Goal: Task Accomplishment & Management: Complete application form

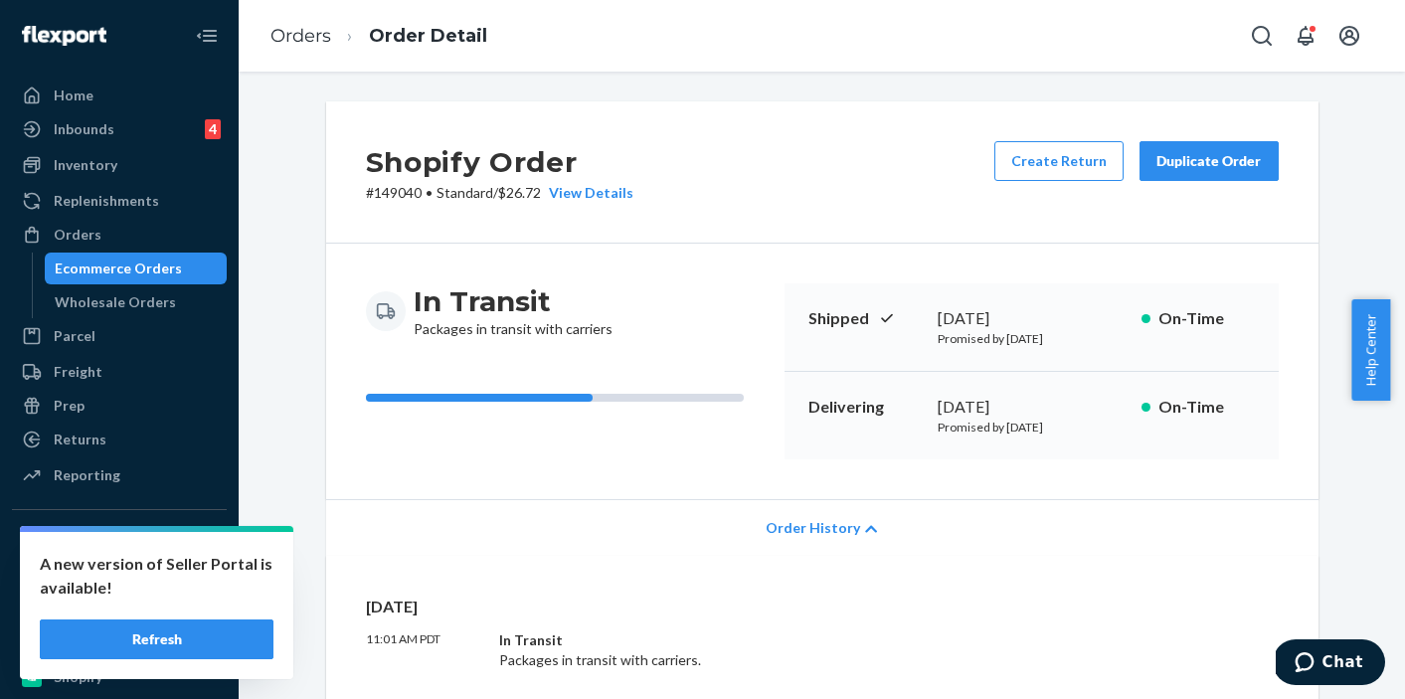
scroll to position [1439, 0]
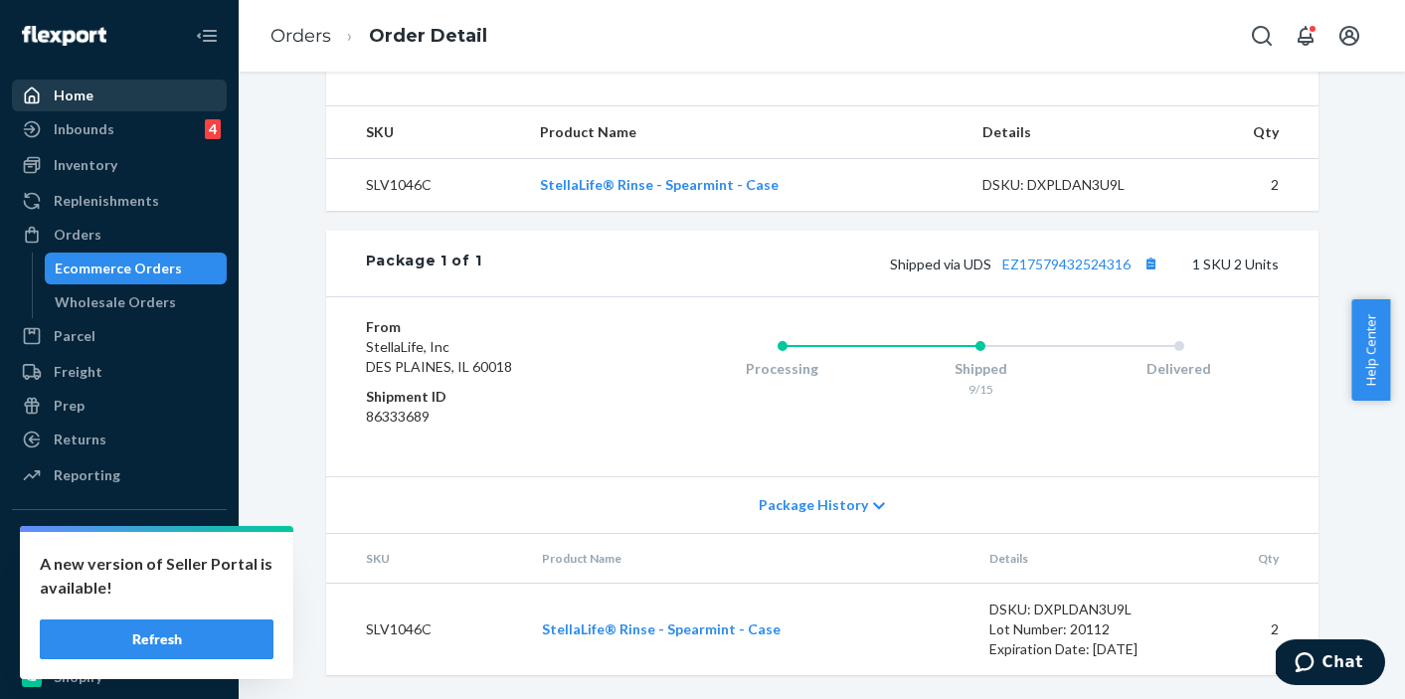
click at [82, 98] on div "Home" at bounding box center [74, 96] width 40 height 20
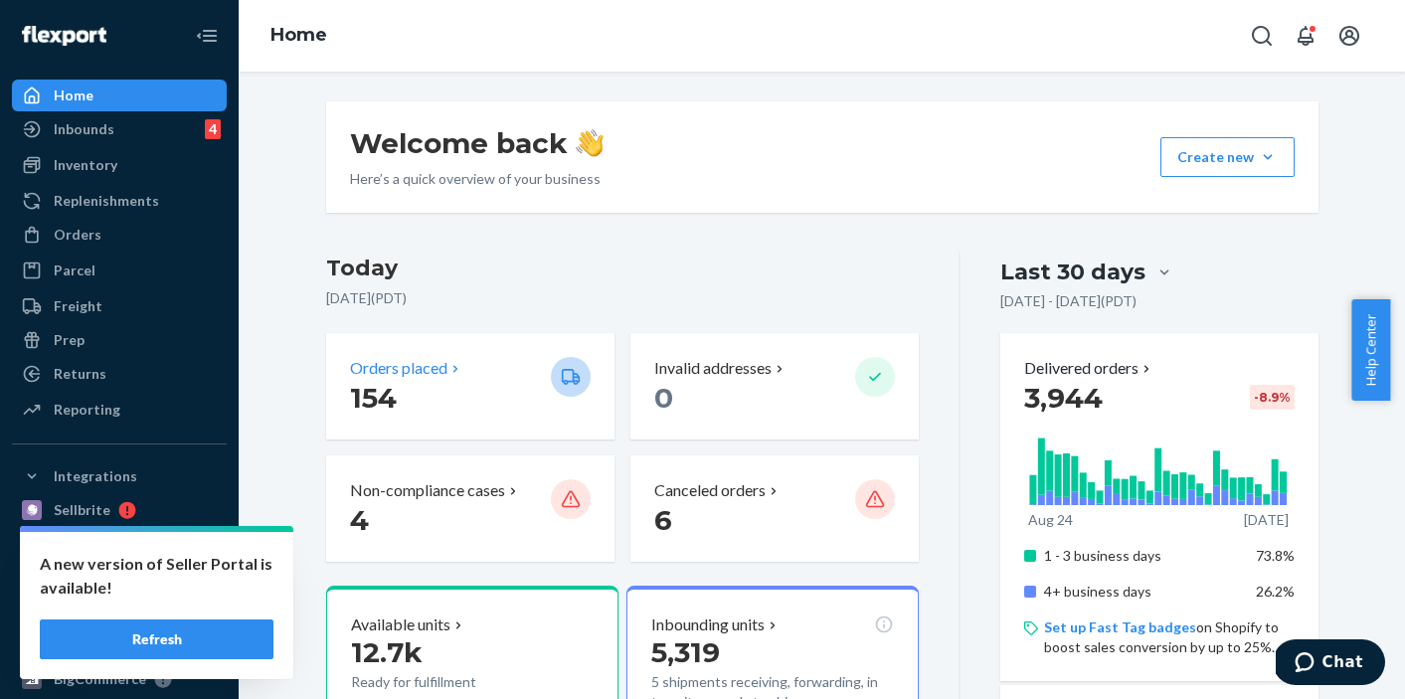
click at [376, 363] on p "Orders placed" at bounding box center [398, 368] width 97 height 23
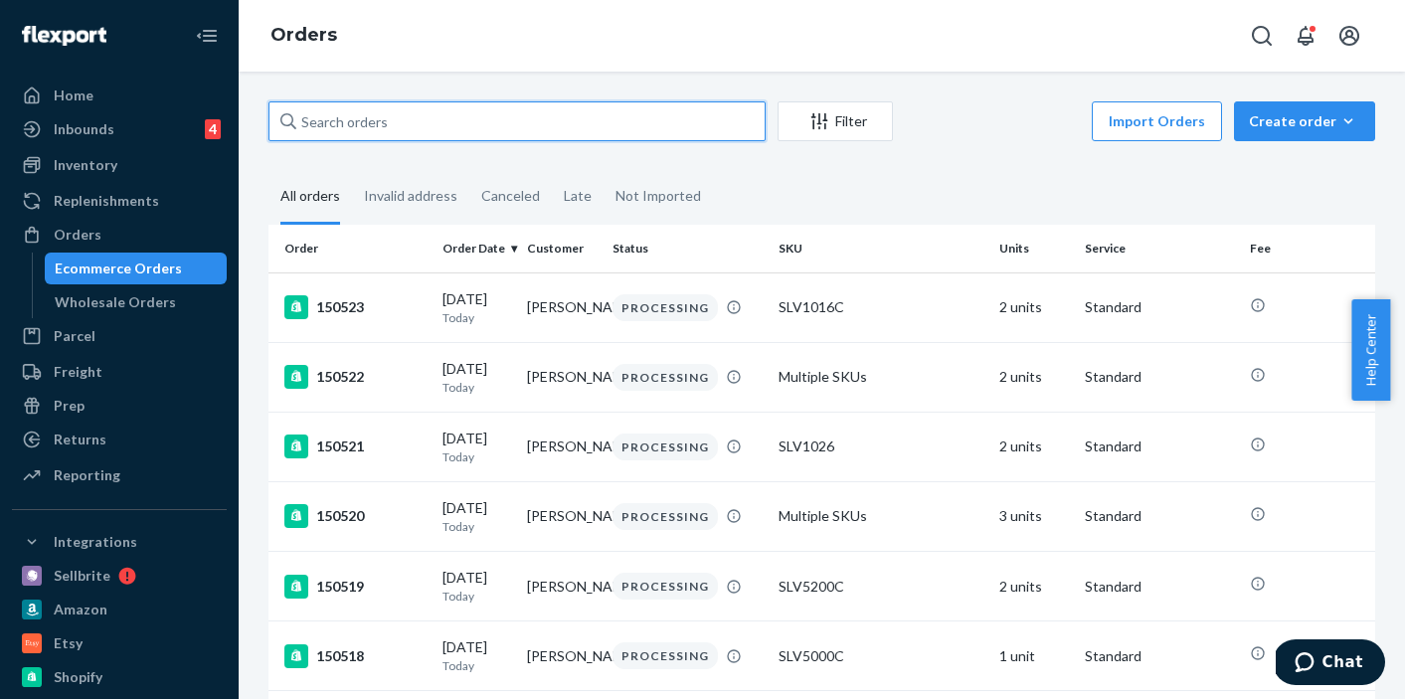
click at [537, 128] on input "text" at bounding box center [517, 121] width 497 height 40
click at [383, 113] on input "146865" at bounding box center [517, 121] width 497 height 40
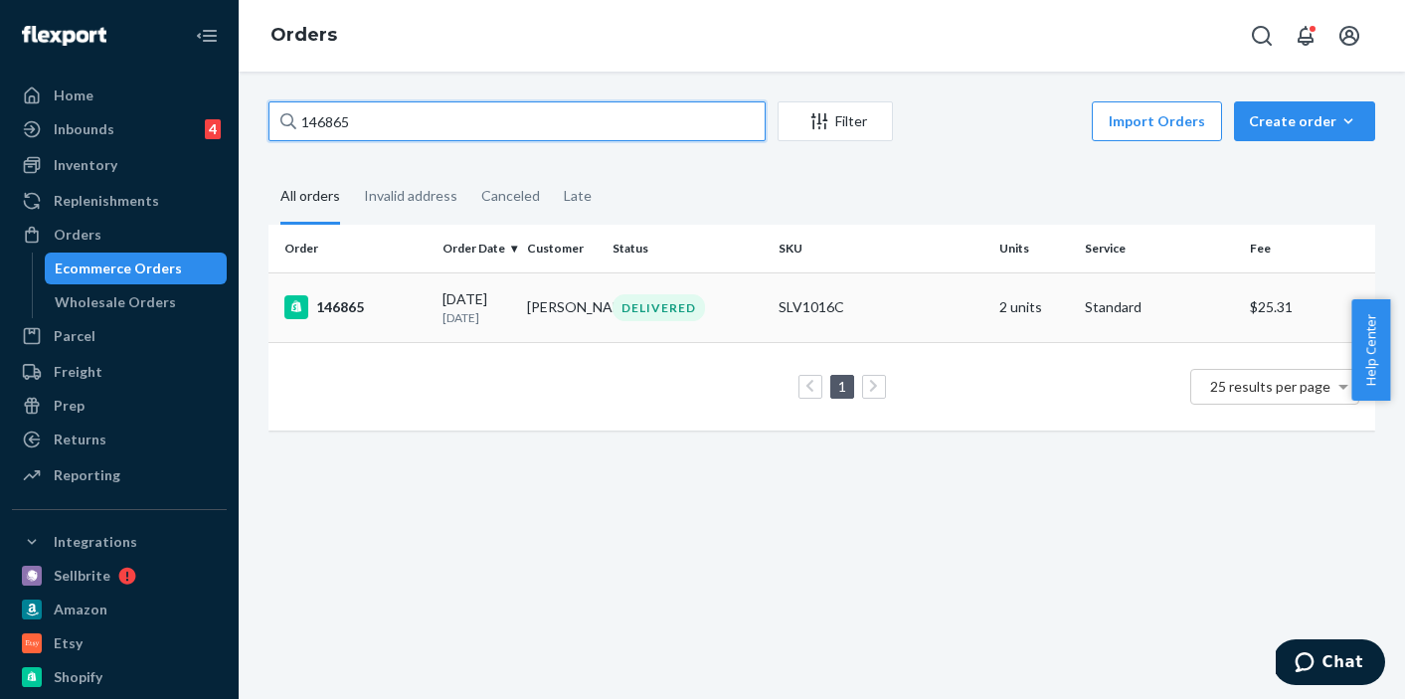
type input "146865"
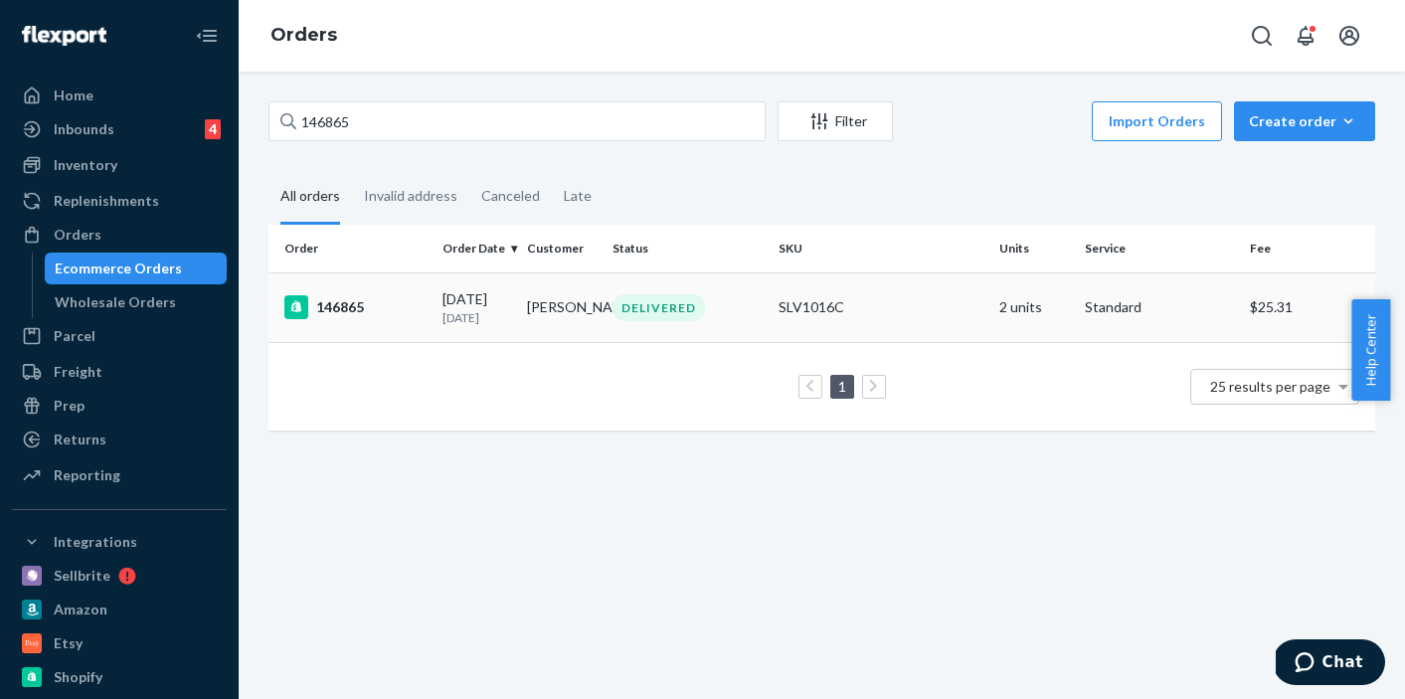
click at [344, 314] on div "146865" at bounding box center [355, 307] width 142 height 24
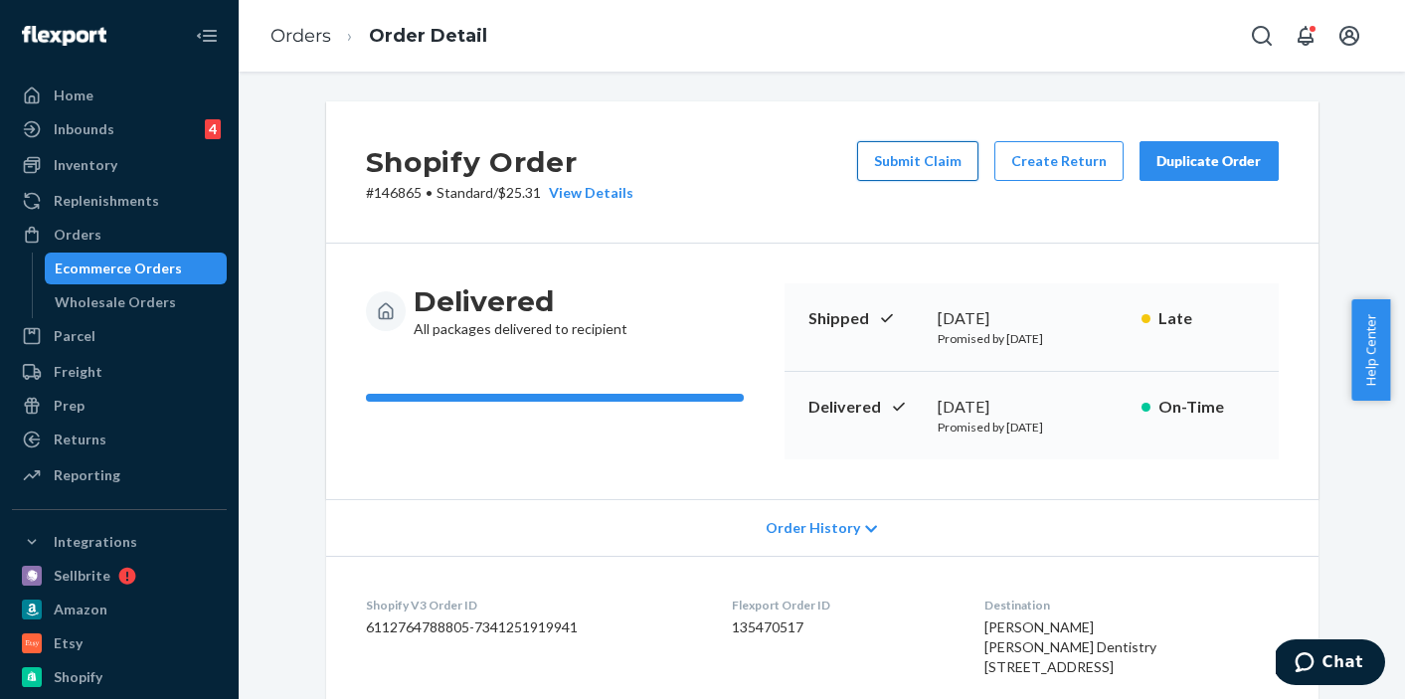
click at [903, 175] on button "Submit Claim" at bounding box center [917, 161] width 121 height 40
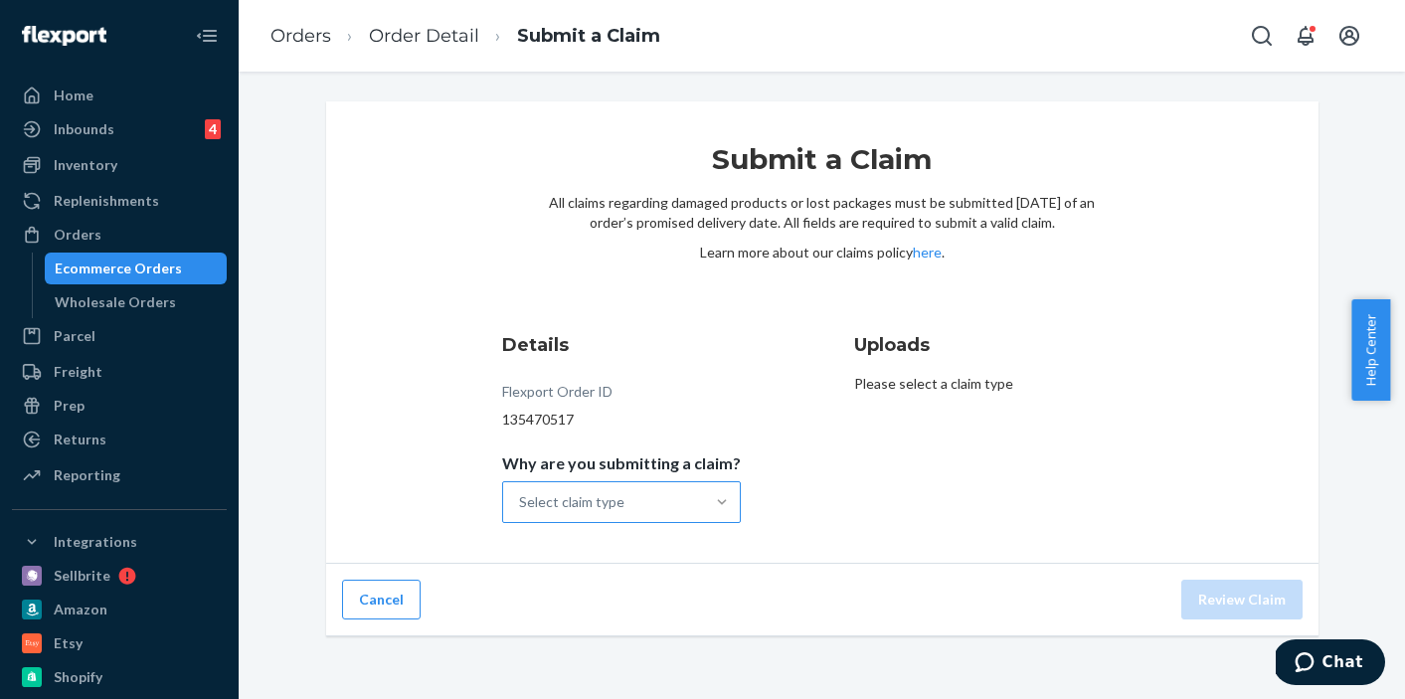
click at [704, 501] on div at bounding box center [722, 502] width 36 height 20
click at [521, 501] on input "Why are you submitting a claim? Select claim type" at bounding box center [520, 502] width 2 height 20
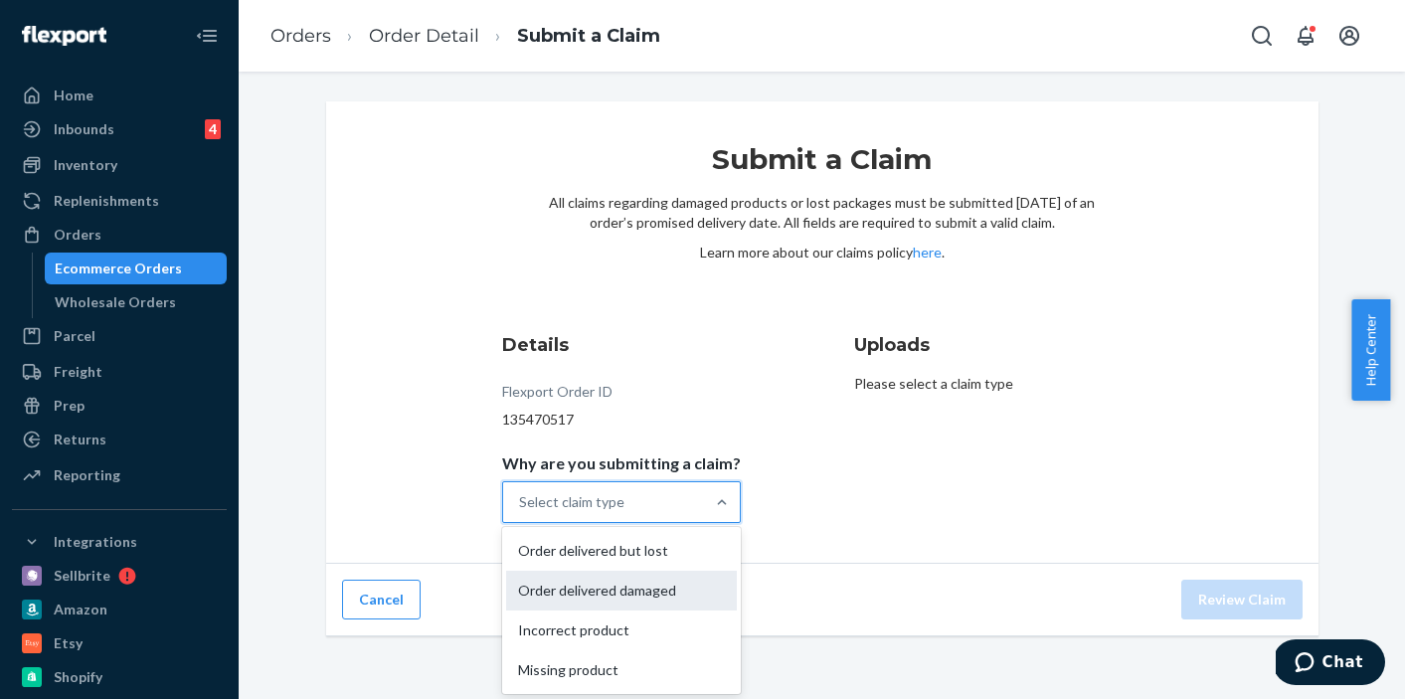
click at [669, 584] on div "Order delivered damaged" at bounding box center [621, 591] width 231 height 40
click at [521, 512] on input "Why are you submitting a claim? option Order delivered damaged focused, 2 of 4.…" at bounding box center [520, 502] width 2 height 20
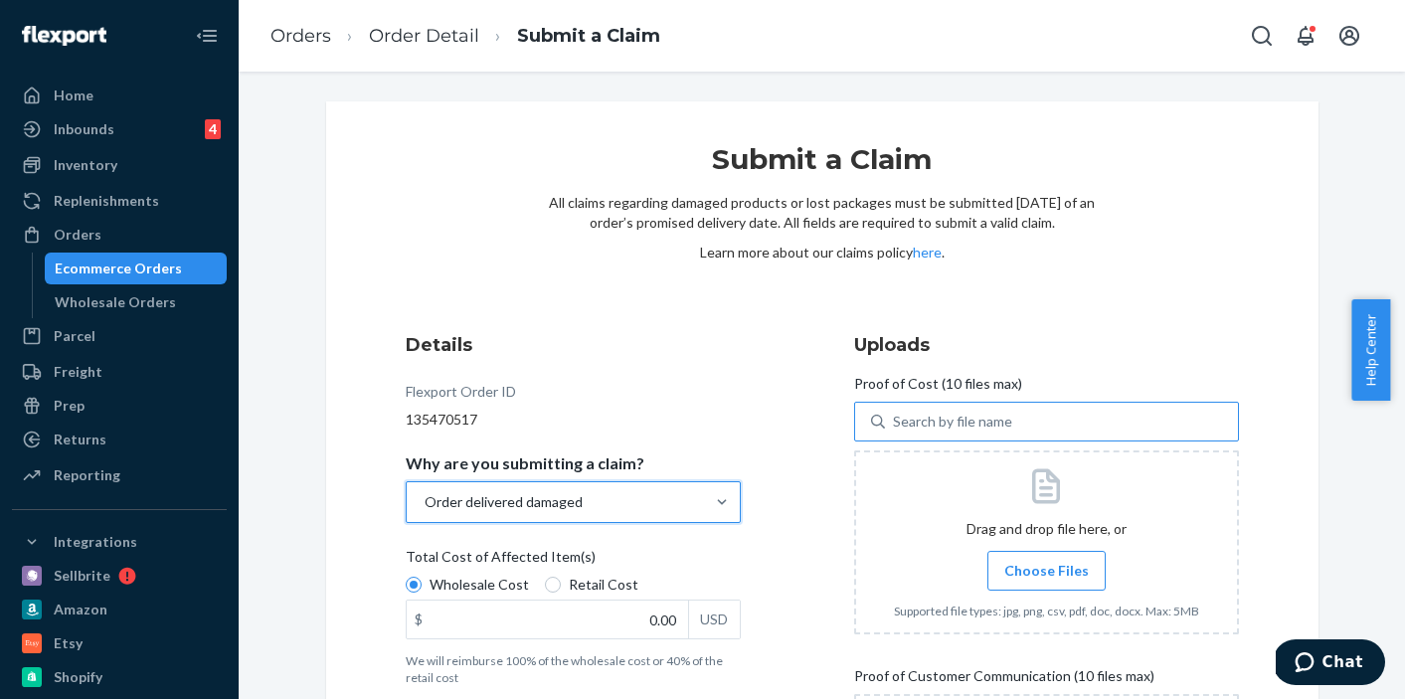
click at [1023, 429] on div "Search by file name" at bounding box center [1061, 422] width 353 height 36
click at [895, 429] on input "Search by file name" at bounding box center [894, 422] width 2 height 20
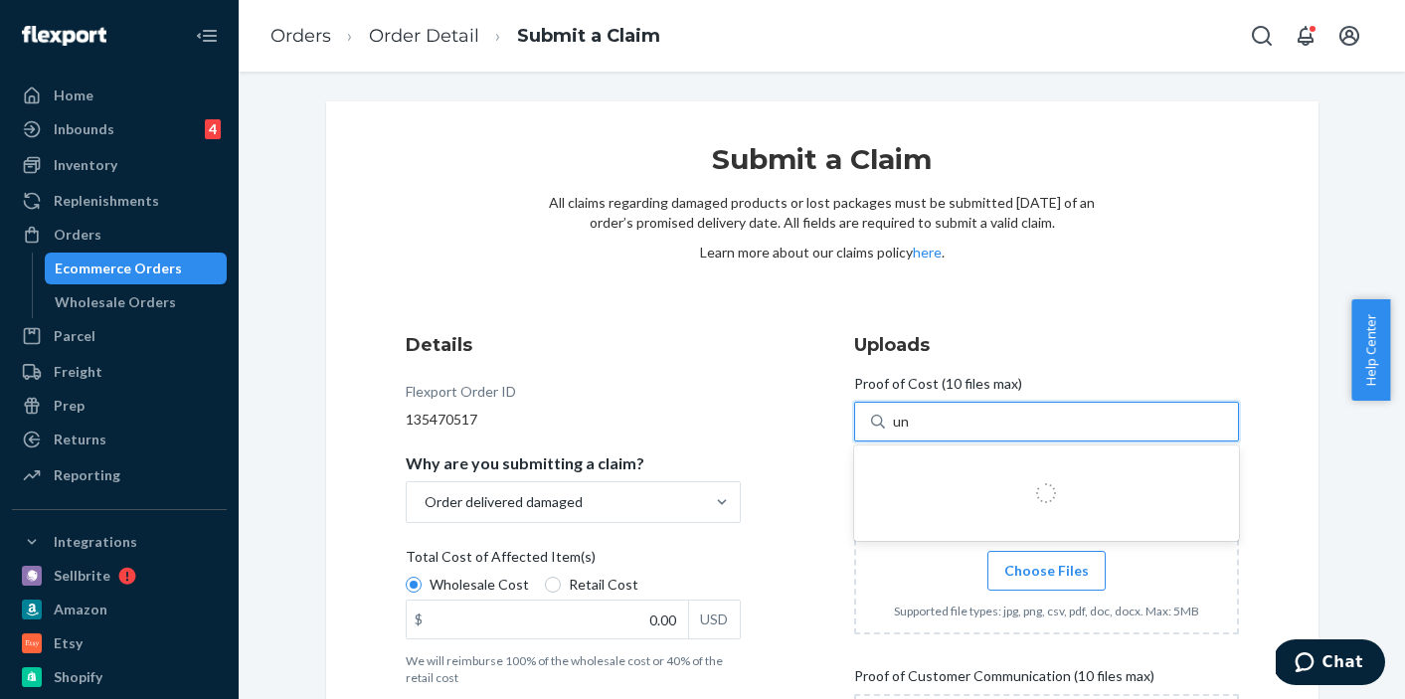
type input "u"
click at [1015, 567] on span "Choose Files" at bounding box center [1046, 571] width 85 height 20
click at [1046, 567] on input "Choose Files" at bounding box center [1046, 571] width 1 height 22
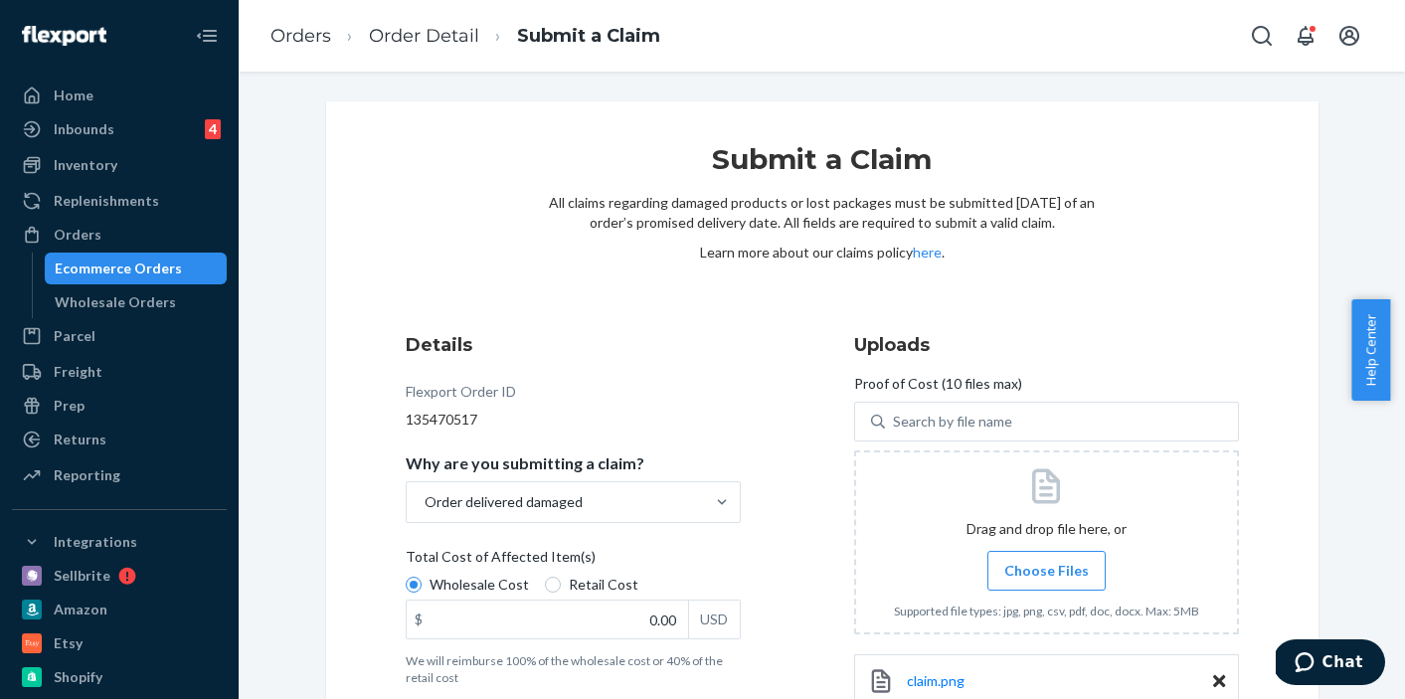
click at [1035, 573] on span "Choose Files" at bounding box center [1046, 571] width 85 height 20
click at [1046, 573] on input "Choose Files" at bounding box center [1046, 571] width 1 height 22
click at [493, 618] on input "0.00" at bounding box center [547, 620] width 281 height 38
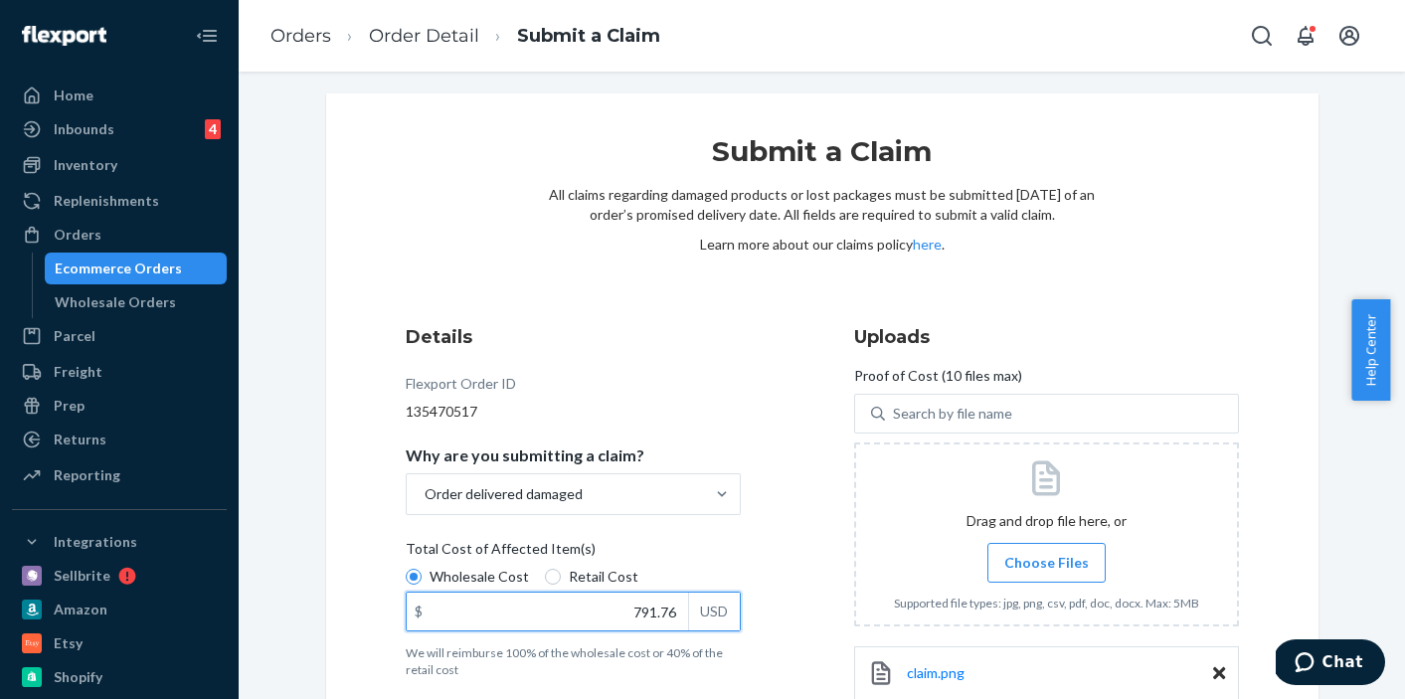
scroll to position [12, 0]
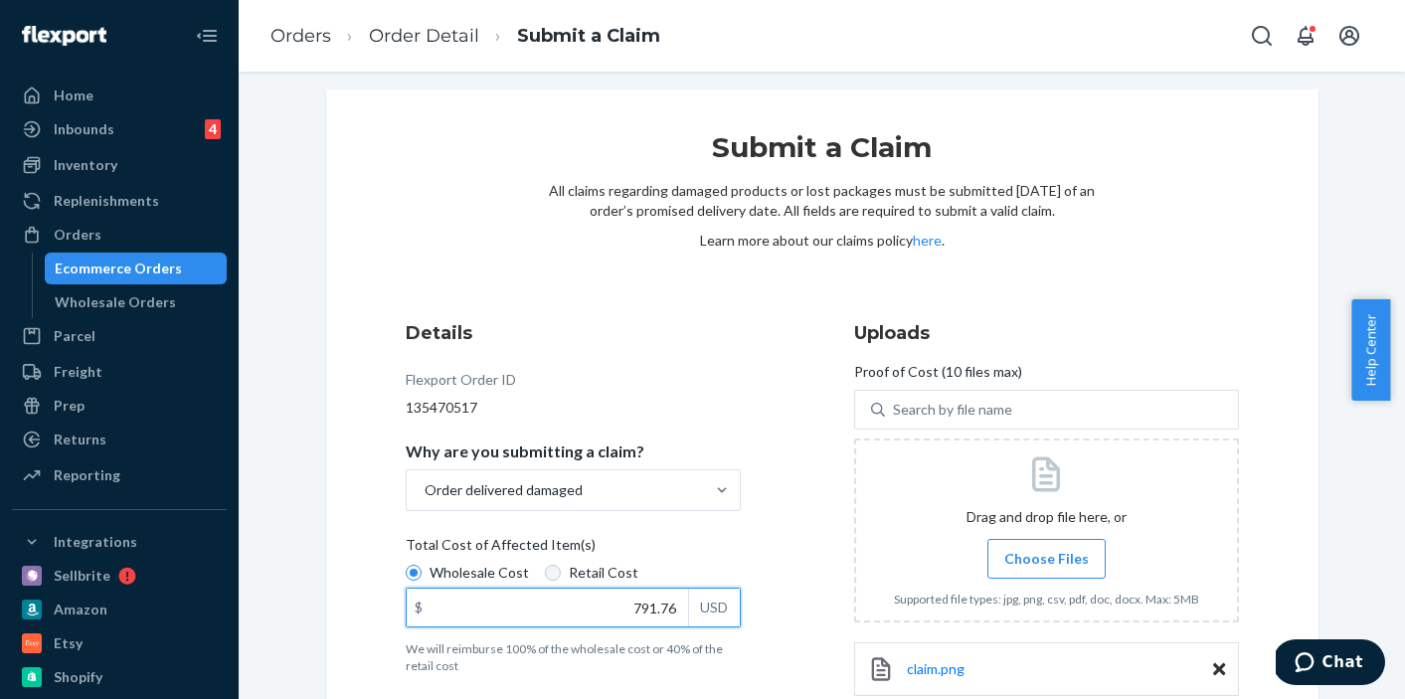
type input "791.76"
click at [545, 576] on input "Retail Cost" at bounding box center [553, 573] width 16 height 16
radio input "true"
radio input "false"
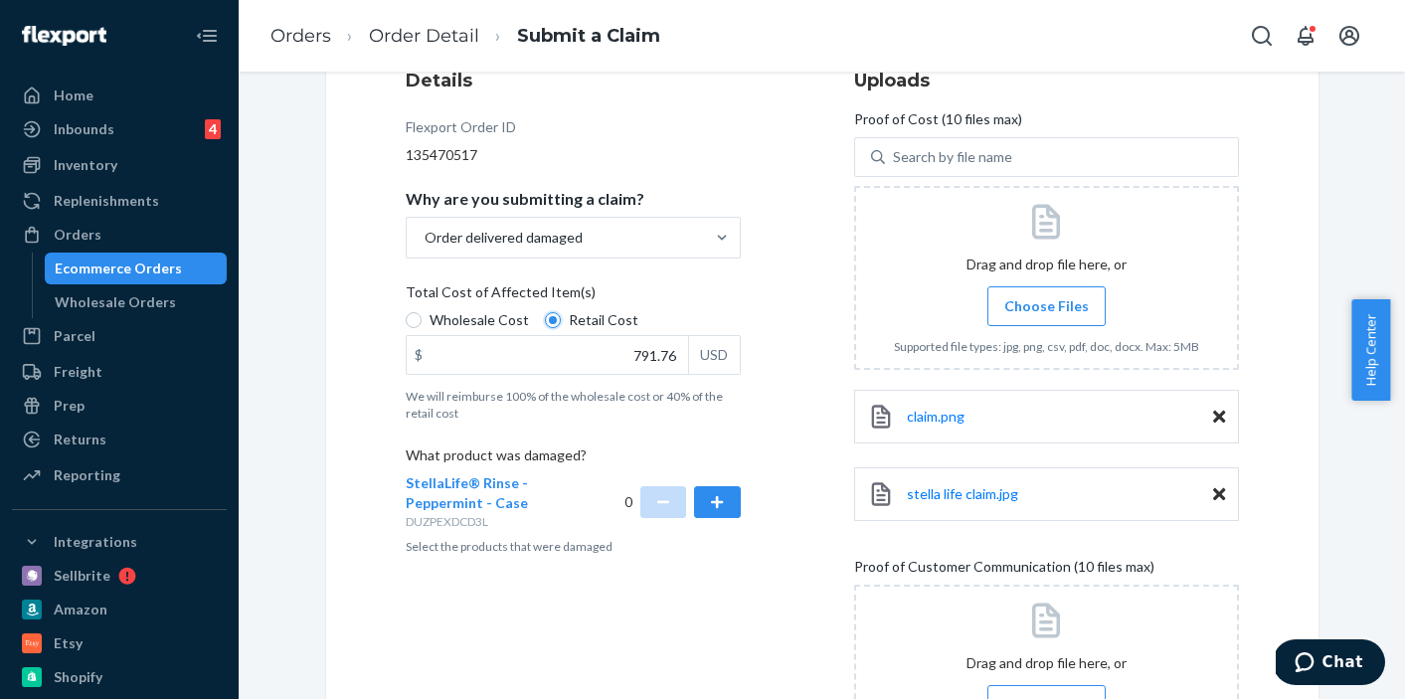
scroll to position [267, 0]
click at [714, 513] on button "button" at bounding box center [717, 500] width 46 height 32
click at [1026, 312] on span "Choose Files" at bounding box center [1046, 304] width 85 height 20
click at [1046, 312] on input "Choose Files" at bounding box center [1046, 304] width 1 height 22
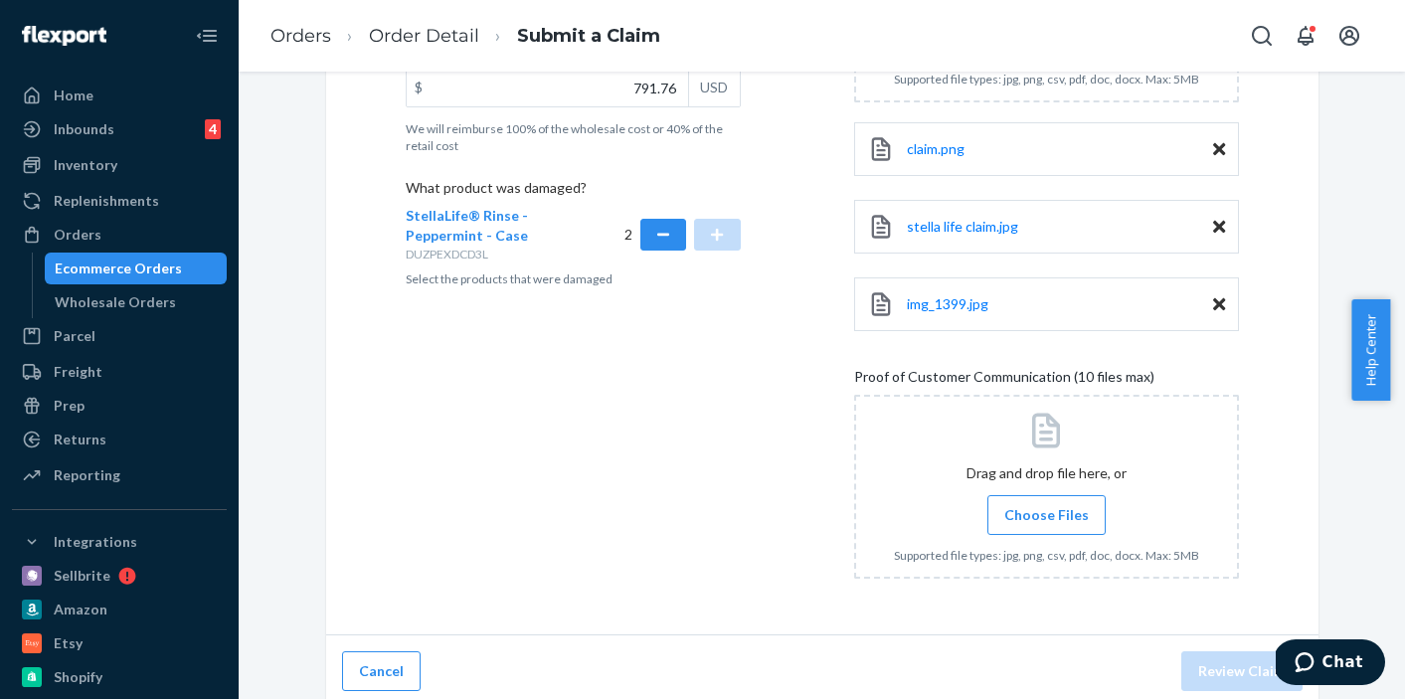
scroll to position [541, 0]
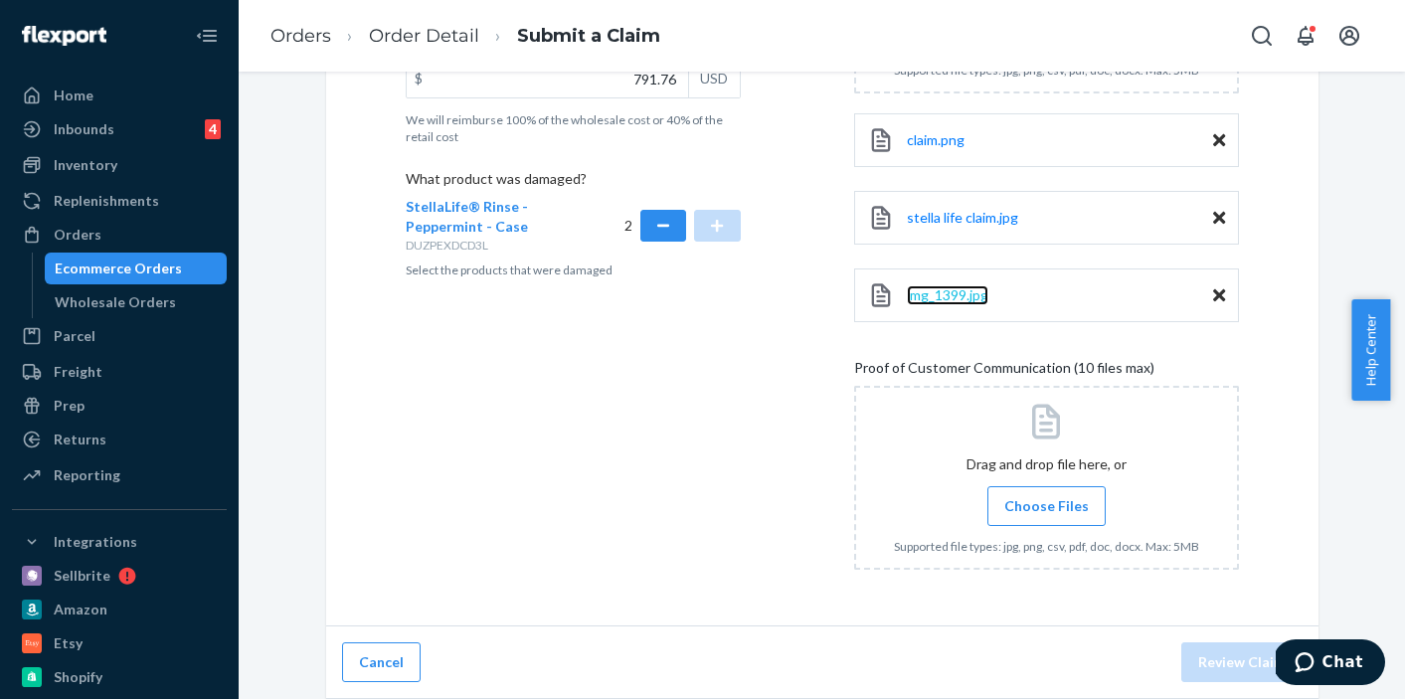
click at [907, 299] on span "img_1399.jpg" at bounding box center [948, 294] width 82 height 17
click at [1214, 291] on icon at bounding box center [1219, 295] width 12 height 12
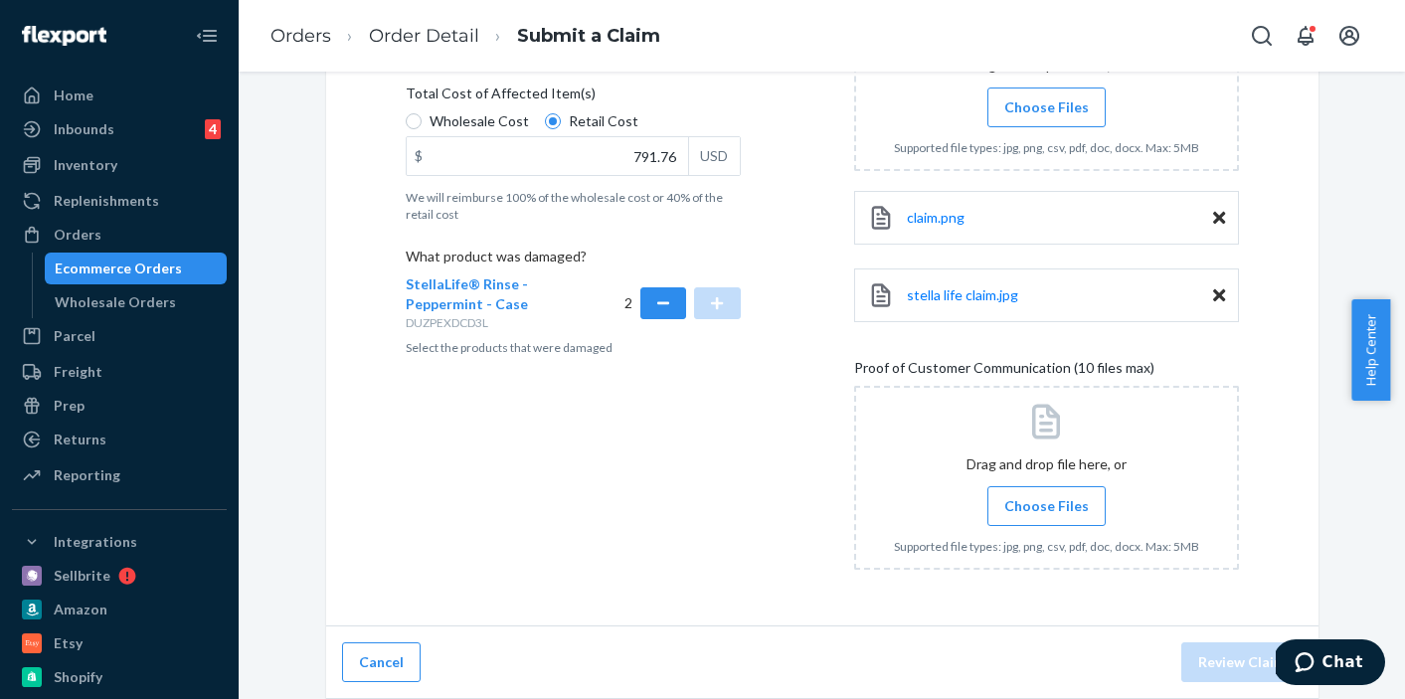
scroll to position [463, 0]
click at [1045, 516] on label "Choose Files" at bounding box center [1047, 506] width 118 height 40
click at [1046, 516] on input "Choose Files" at bounding box center [1046, 506] width 1 height 22
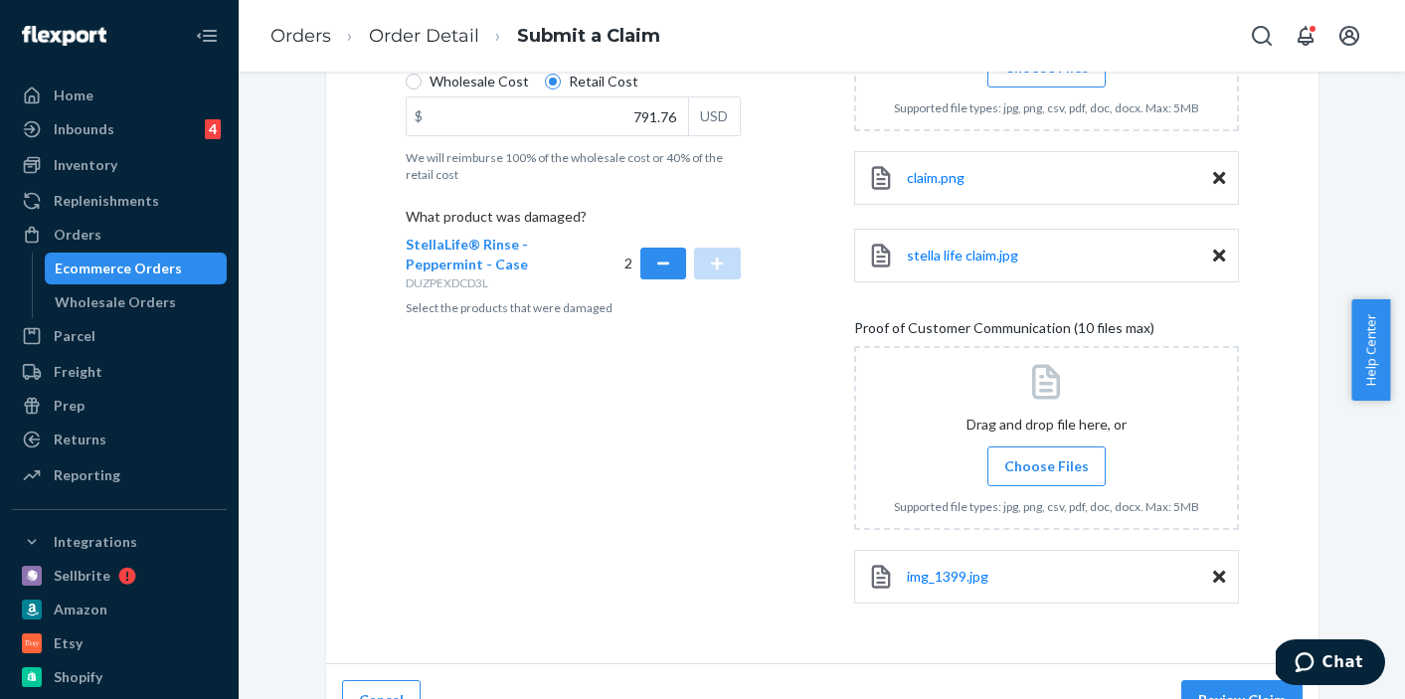
scroll to position [541, 0]
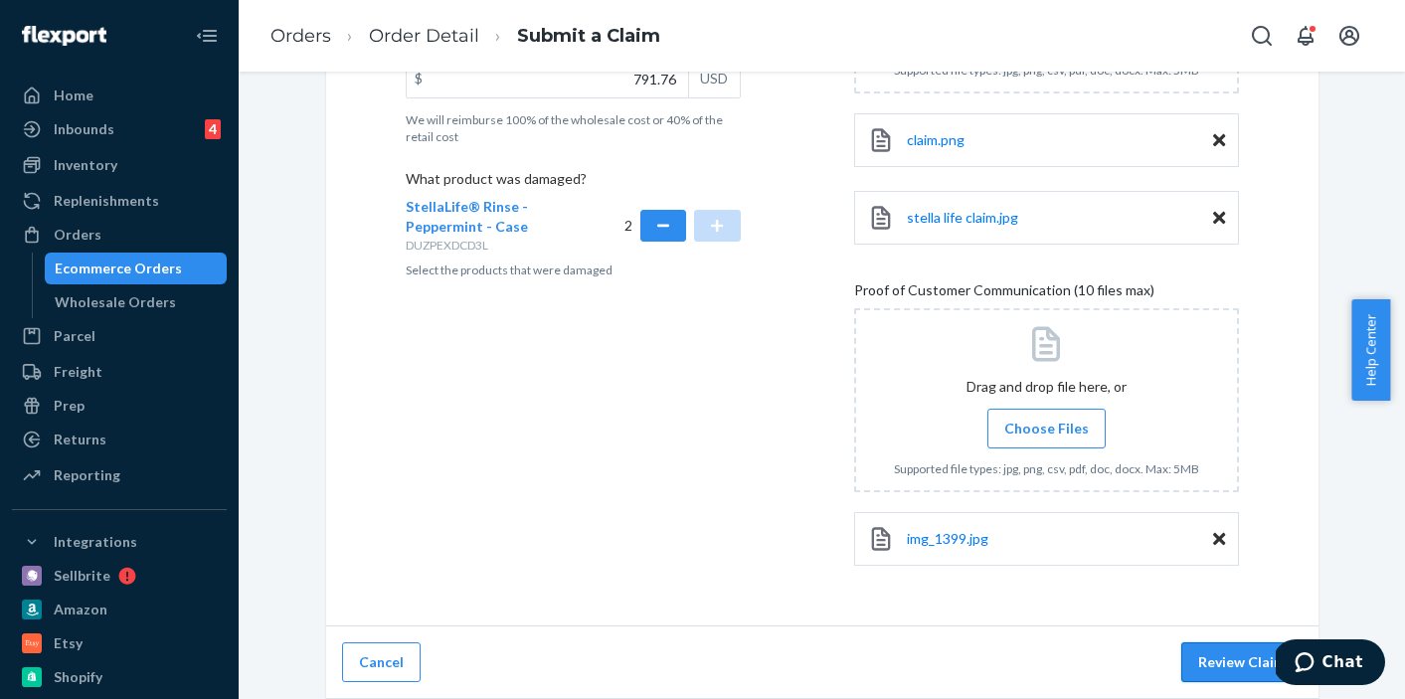
click at [1250, 663] on button "Review Claim" at bounding box center [1242, 662] width 121 height 40
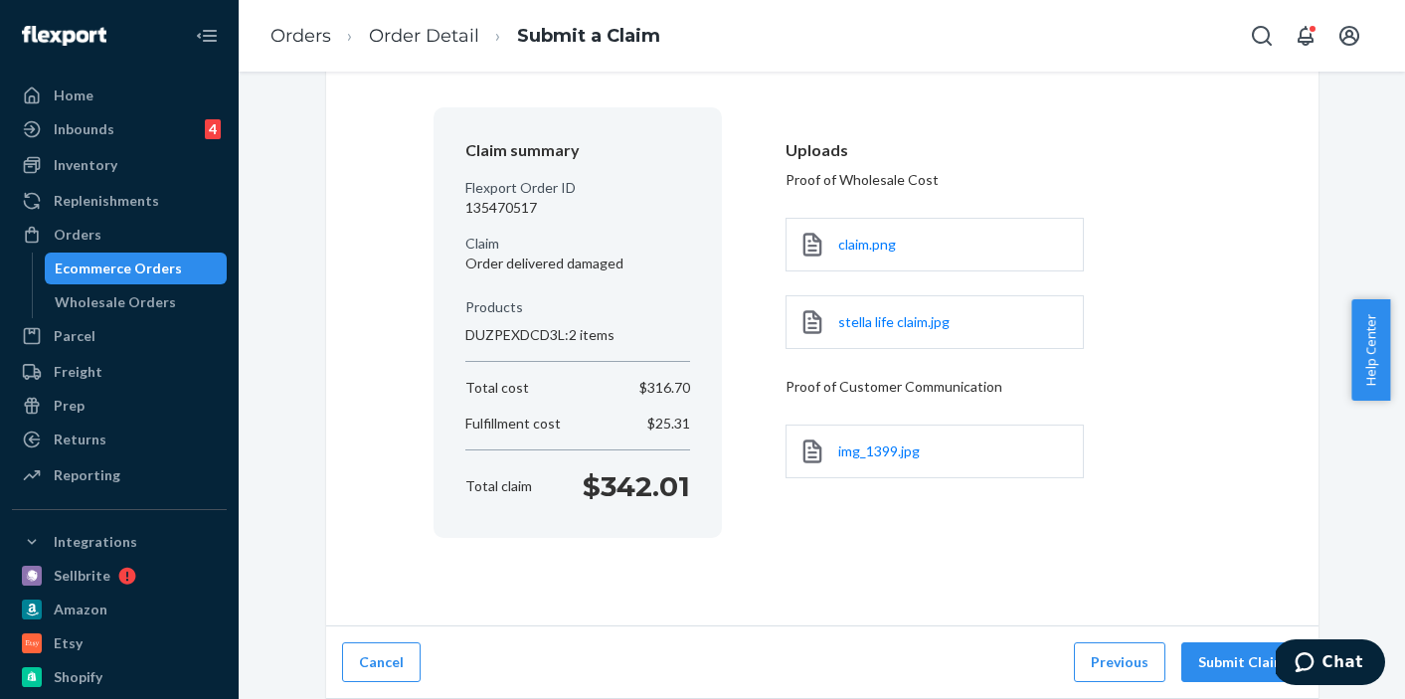
scroll to position [133, 0]
click at [1222, 660] on button "Submit Claim" at bounding box center [1242, 662] width 121 height 40
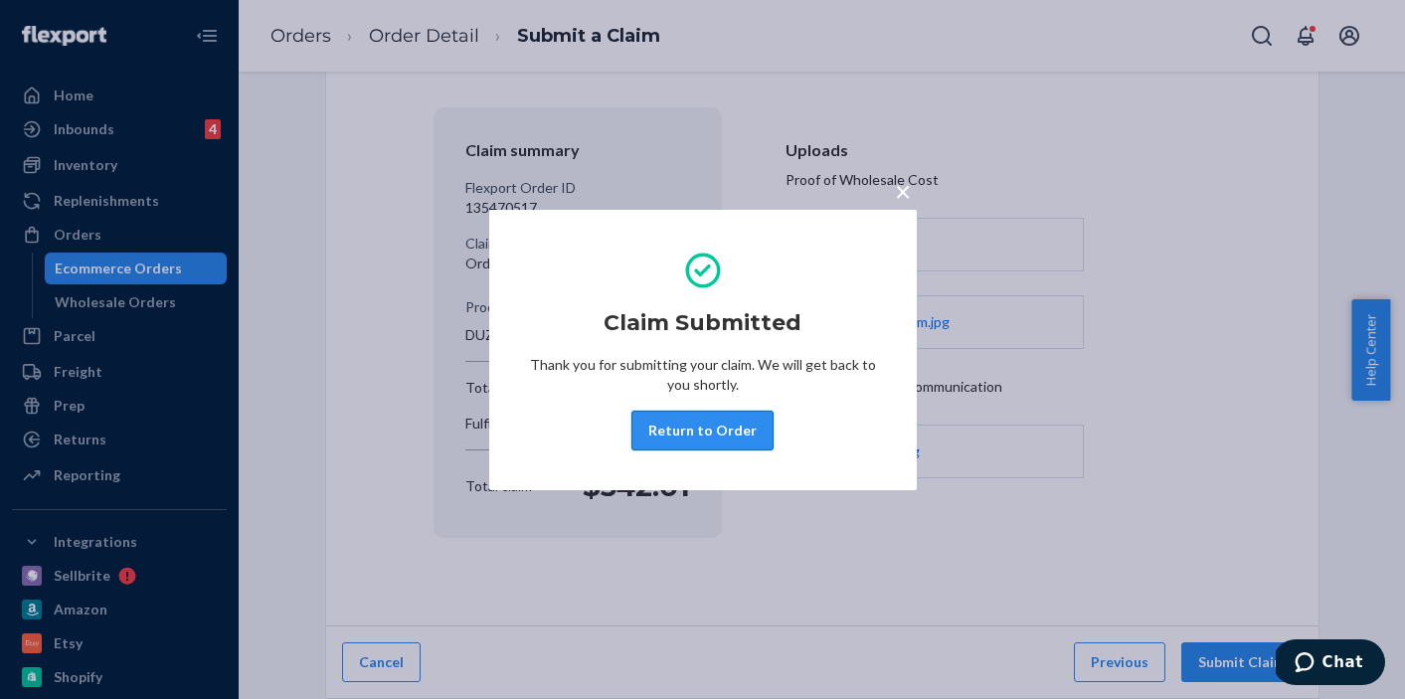
click at [734, 438] on button "Return to Order" at bounding box center [703, 431] width 142 height 40
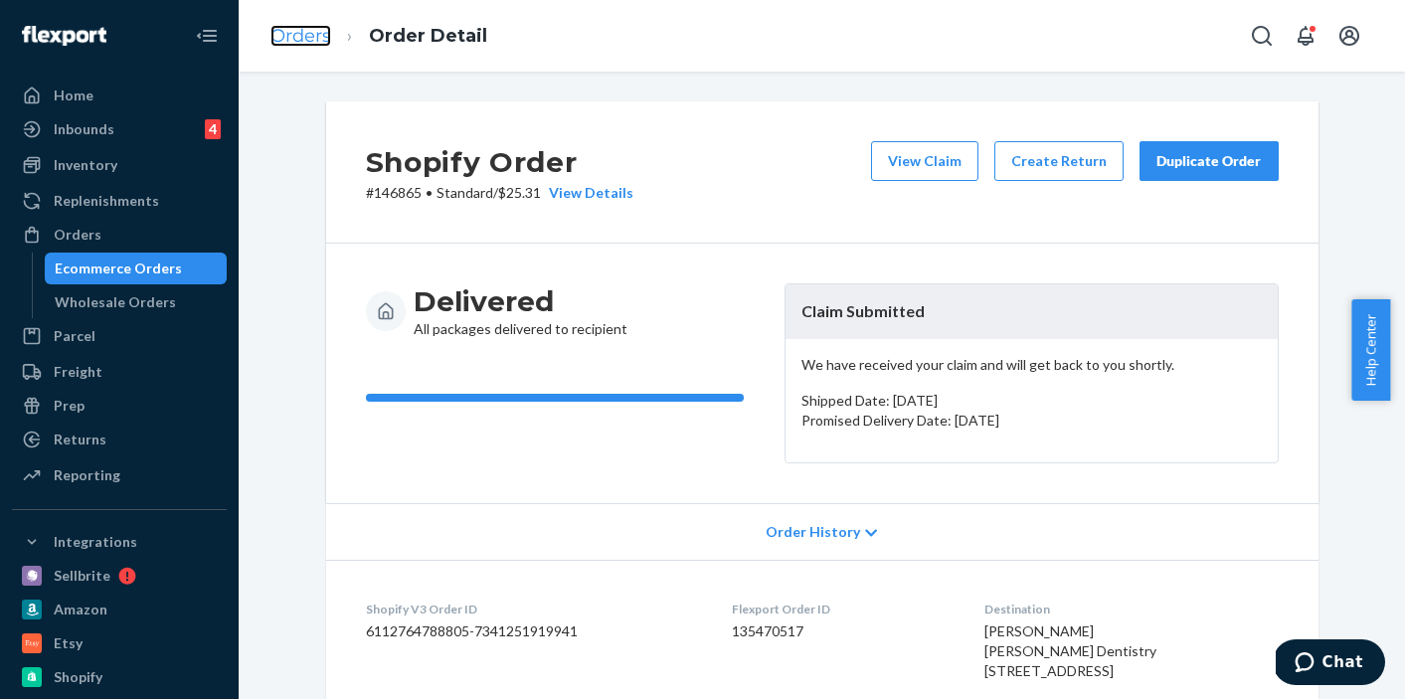
click at [296, 37] on link "Orders" at bounding box center [301, 36] width 61 height 22
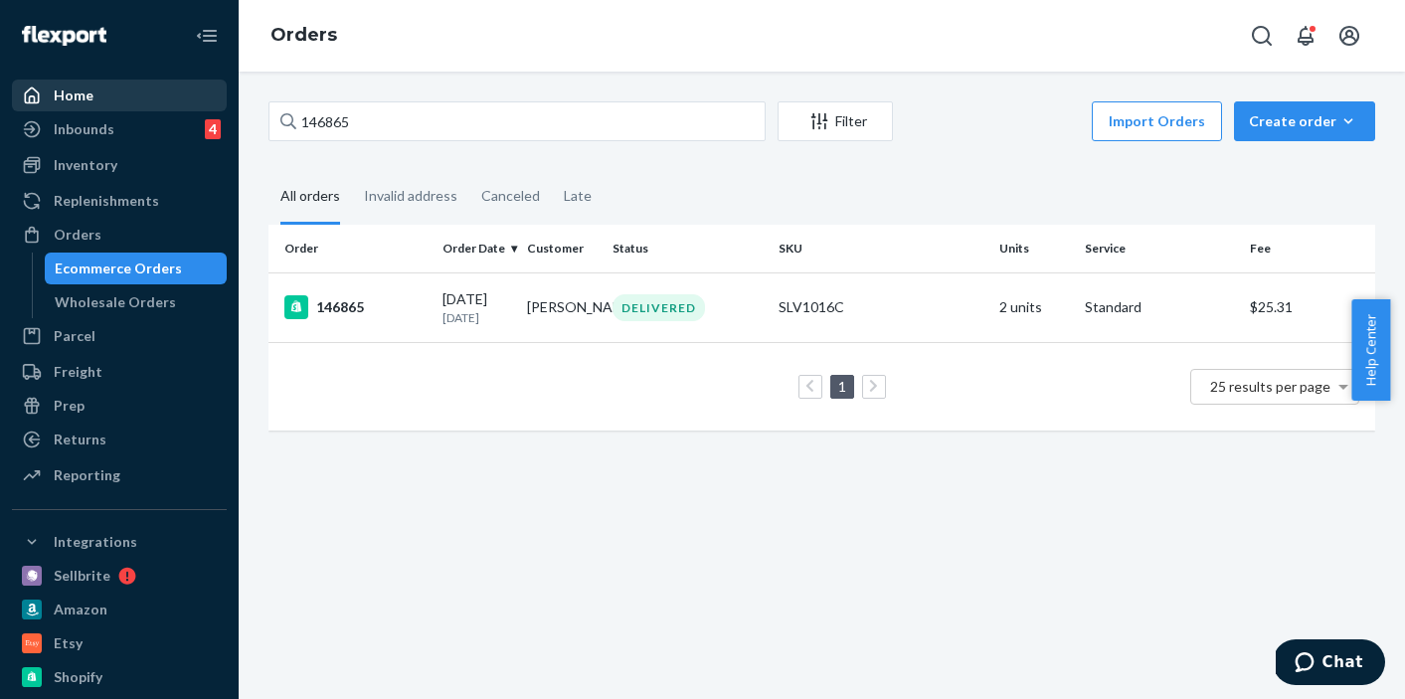
click at [84, 99] on div "Home" at bounding box center [74, 96] width 40 height 20
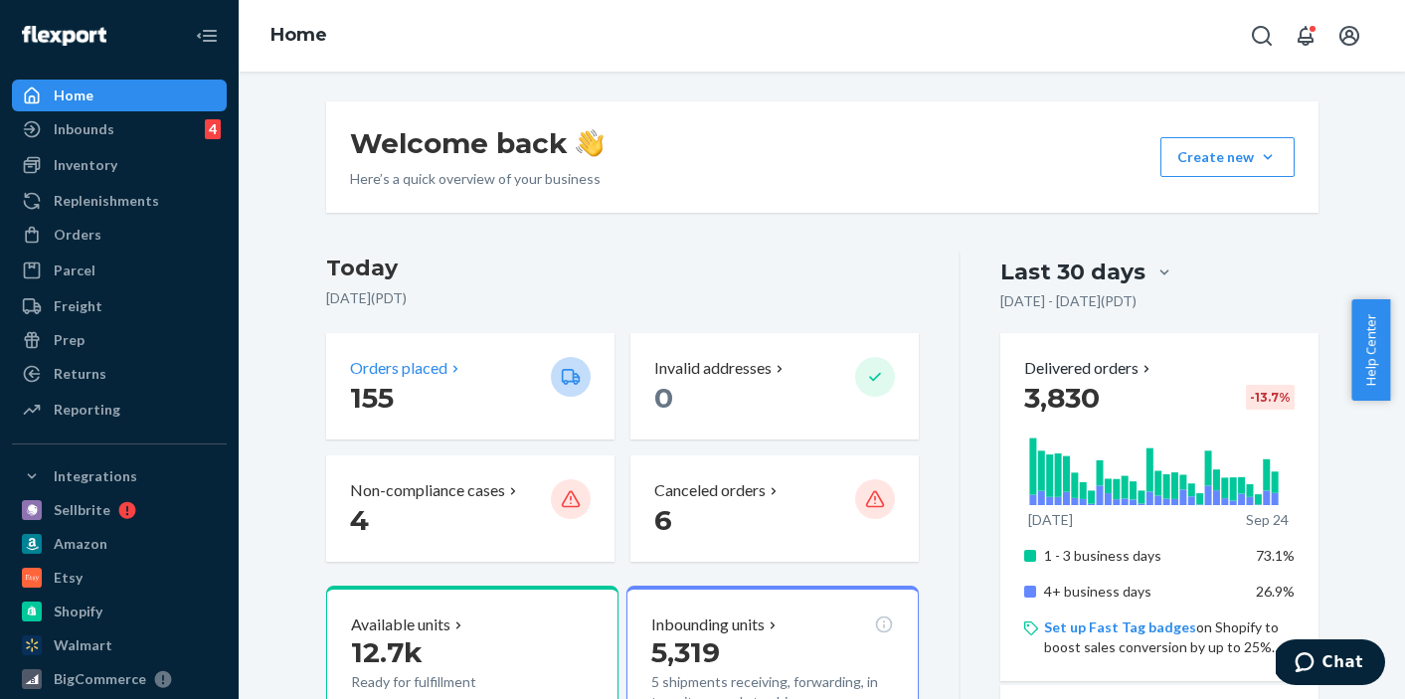
click at [427, 363] on p "Orders placed" at bounding box center [398, 368] width 97 height 23
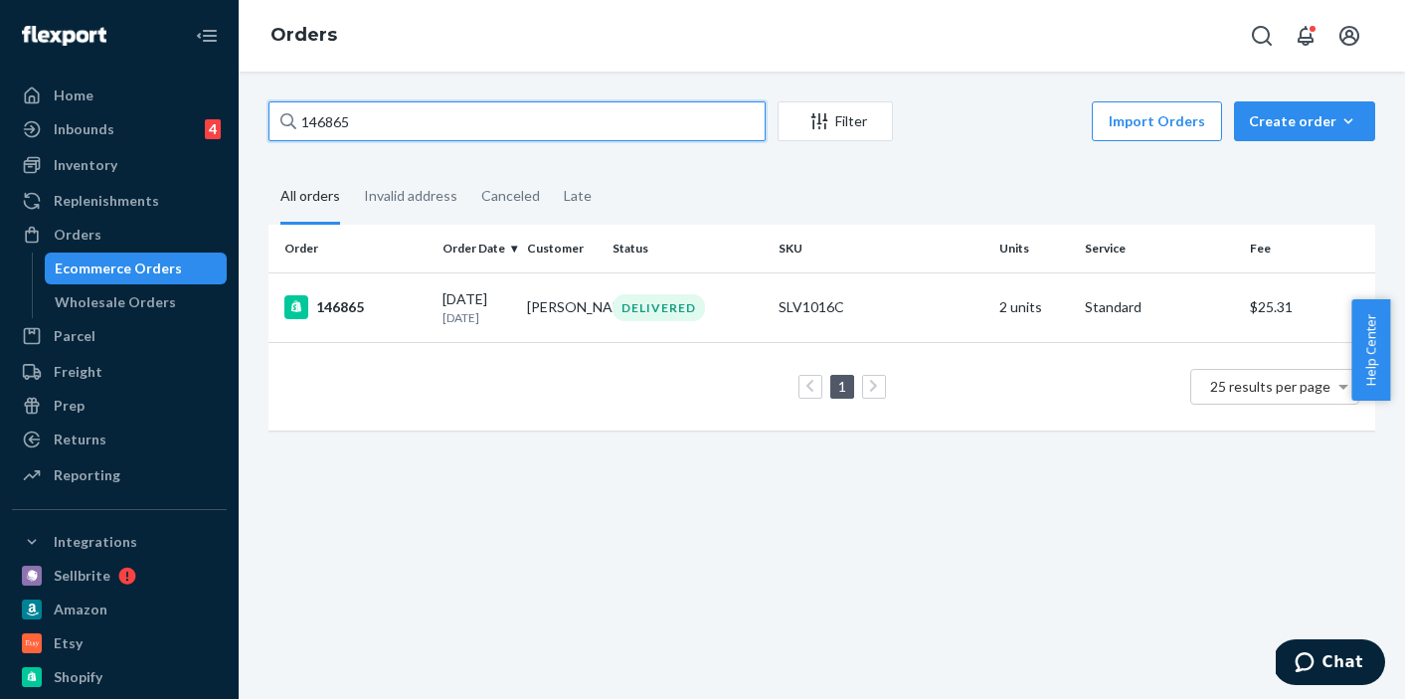
drag, startPoint x: 379, startPoint y: 127, endPoint x: 247, endPoint y: 121, distance: 132.4
click at [247, 121] on div "146865 Filter Import Orders Create order Ecommerce order Removal order All orde…" at bounding box center [822, 386] width 1167 height 628
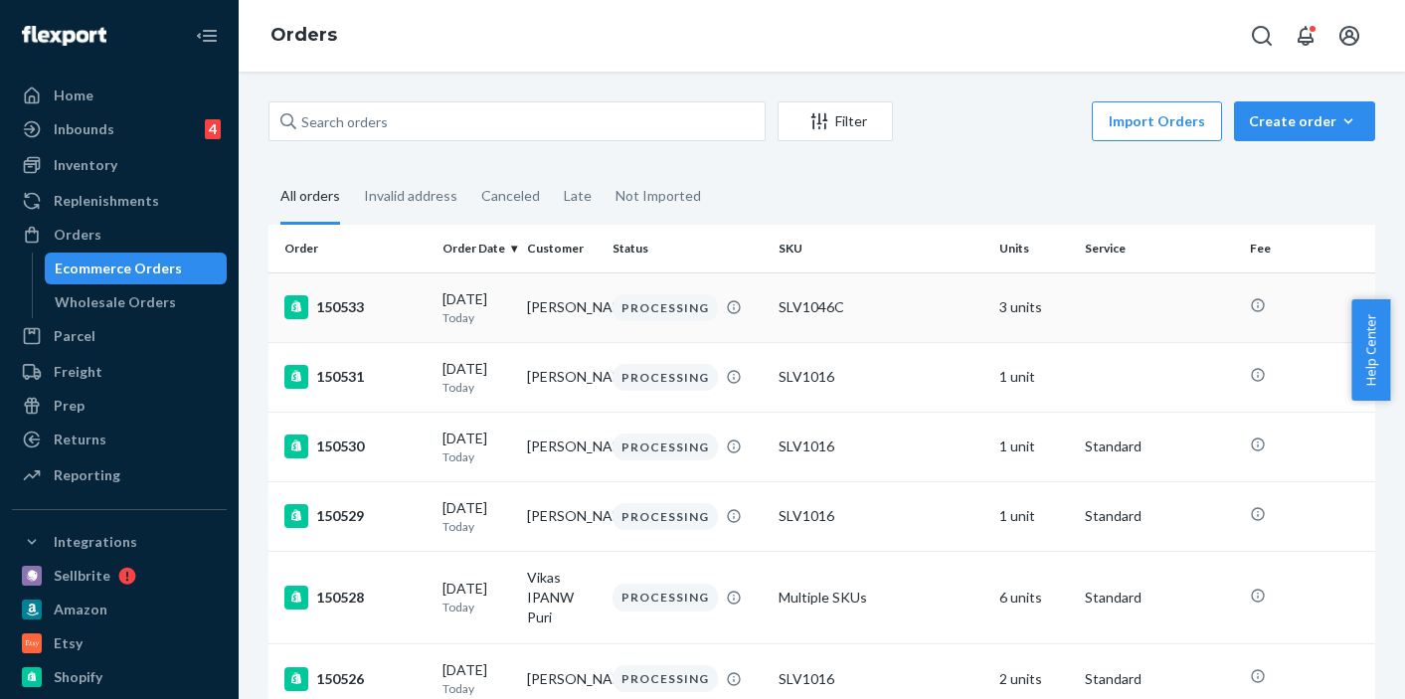
click at [341, 310] on div "150533" at bounding box center [355, 307] width 142 height 24
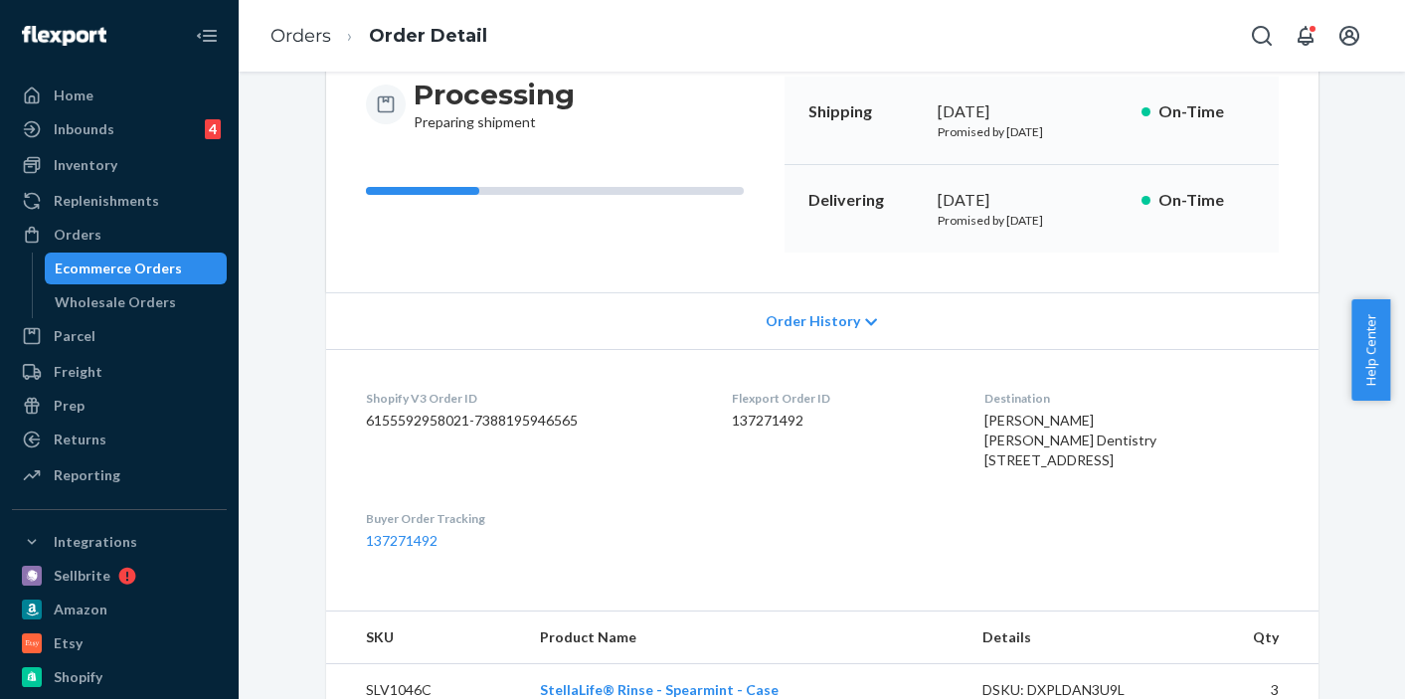
scroll to position [181, 0]
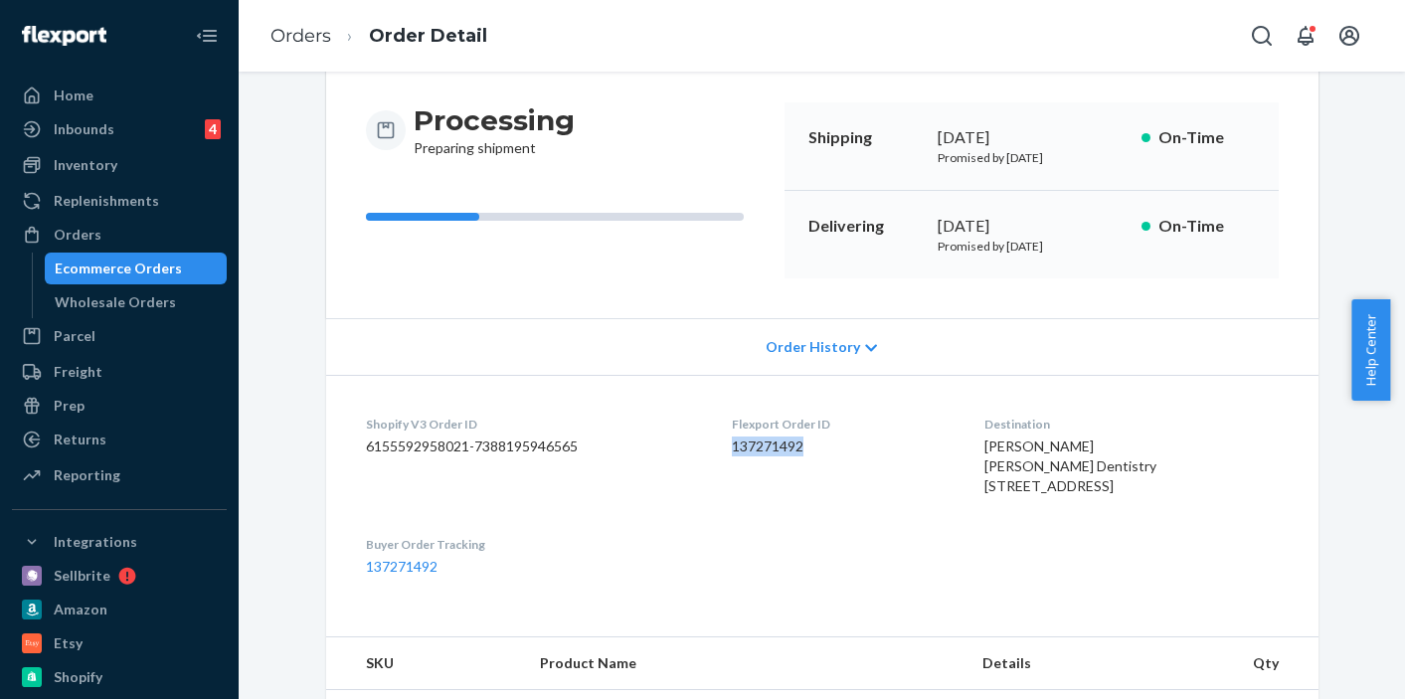
drag, startPoint x: 801, startPoint y: 445, endPoint x: 718, endPoint y: 451, distance: 82.8
click at [732, 451] on dd "137271492" at bounding box center [842, 447] width 221 height 20
copy dd "137271492"
